Goal: Book appointment/travel/reservation

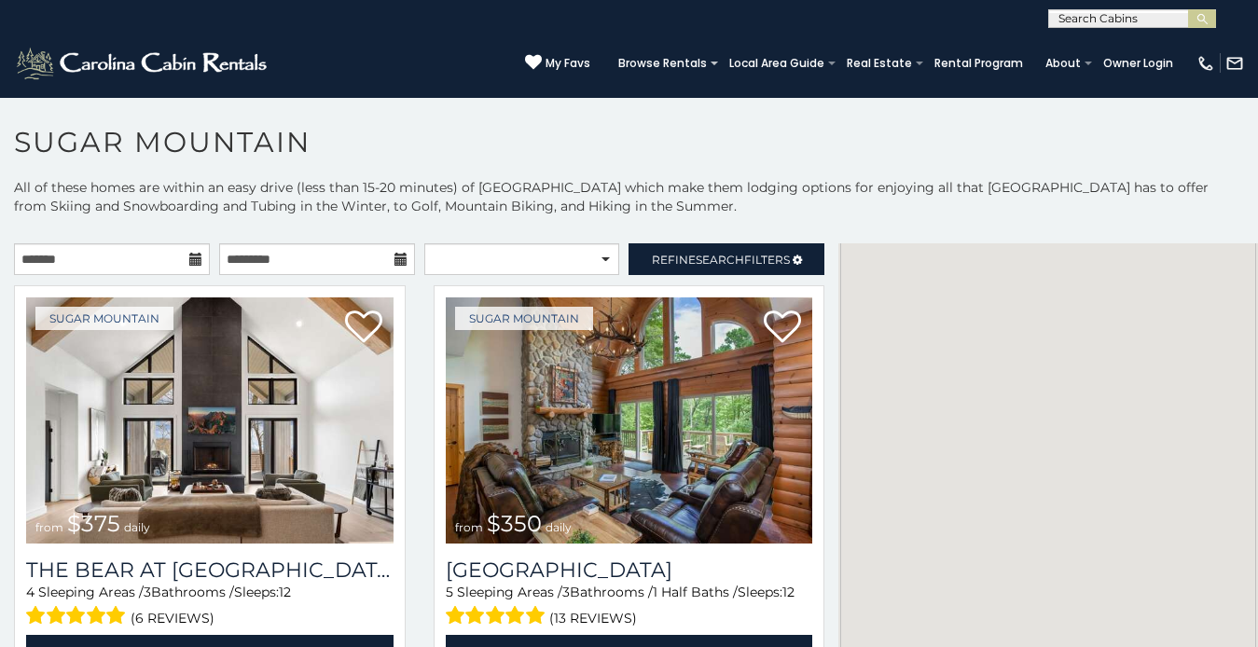
click at [191, 254] on icon at bounding box center [195, 259] width 13 height 13
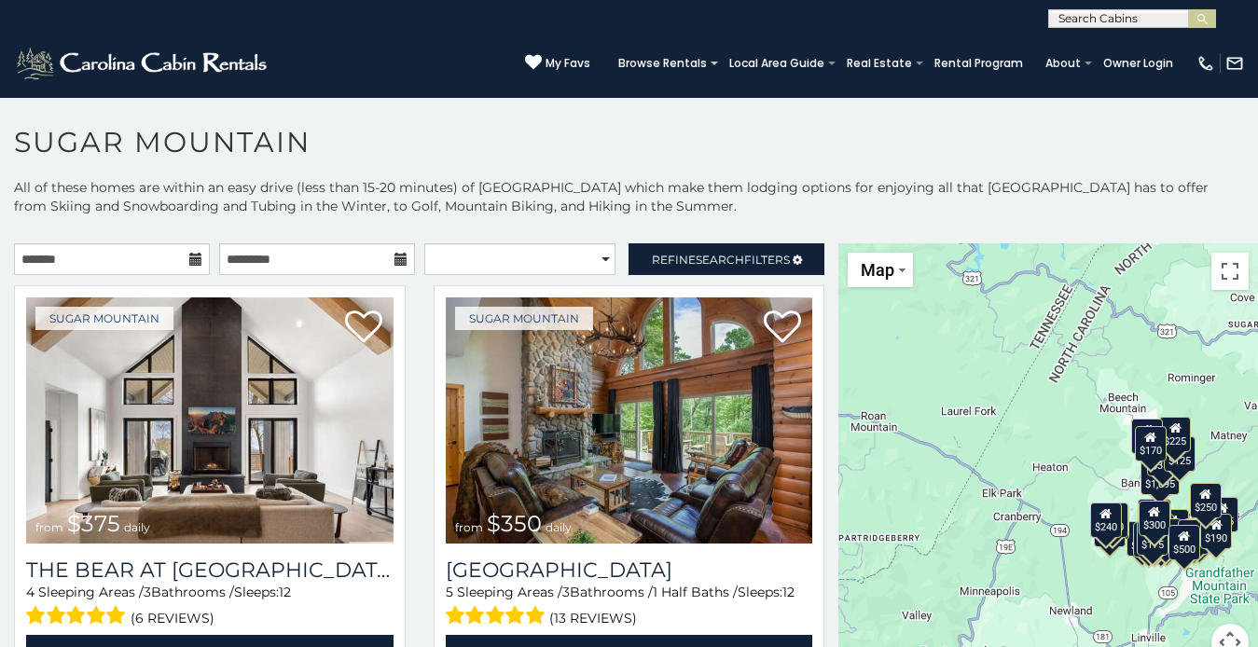
scroll to position [54, 0]
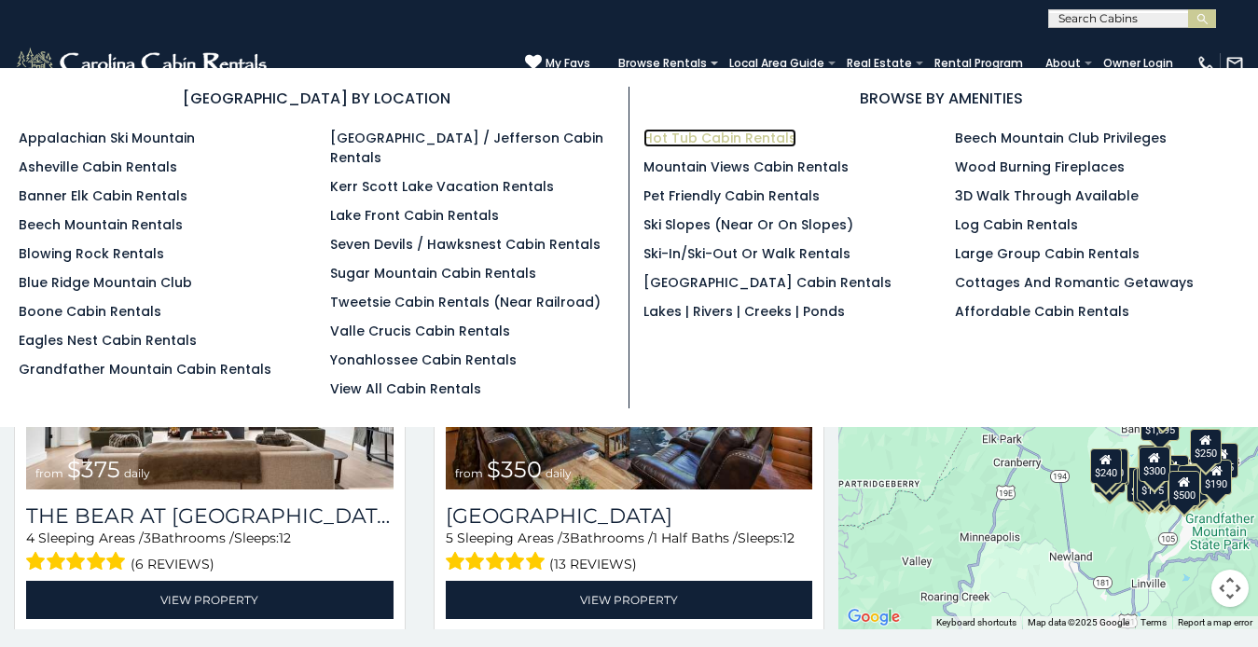
click at [655, 138] on link "Hot Tub Cabin Rentals" at bounding box center [719, 138] width 153 height 19
